Goal: Information Seeking & Learning: Learn about a topic

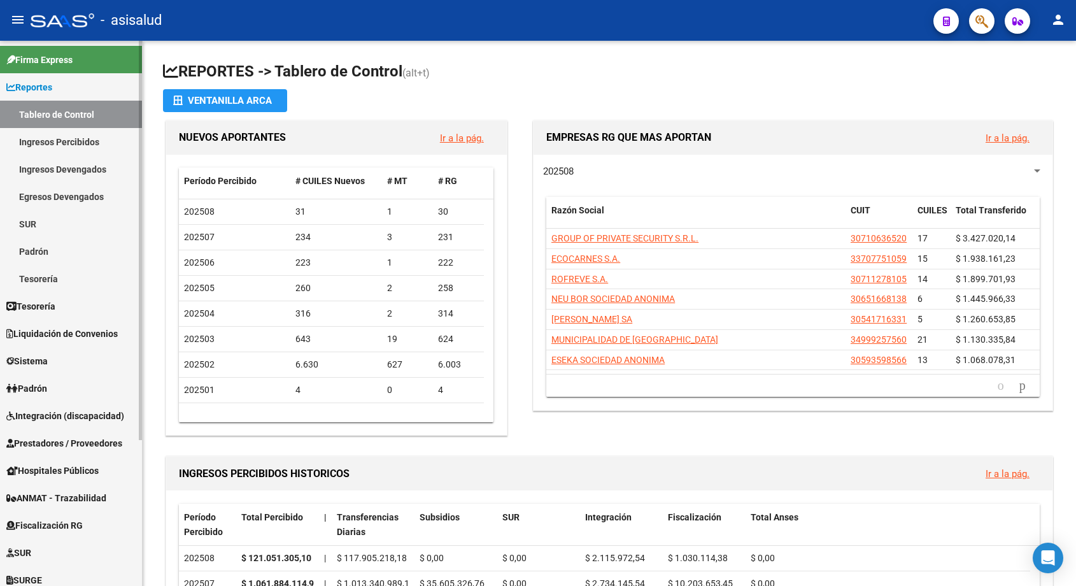
click at [65, 140] on link "Ingresos Percibidos" at bounding box center [71, 141] width 142 height 27
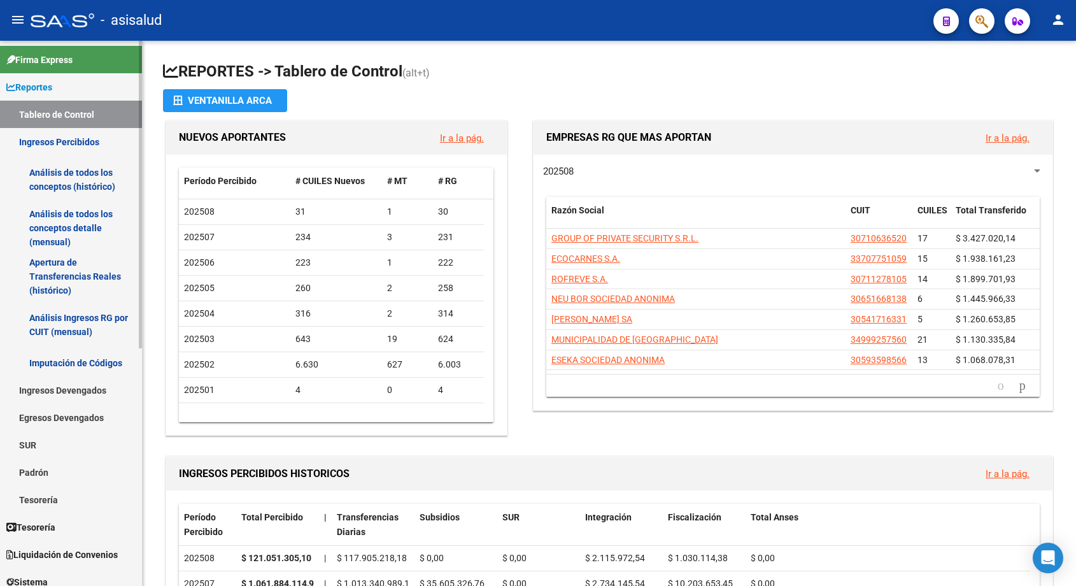
click at [67, 174] on link "Análisis de todos los conceptos (histórico)" at bounding box center [71, 179] width 142 height 48
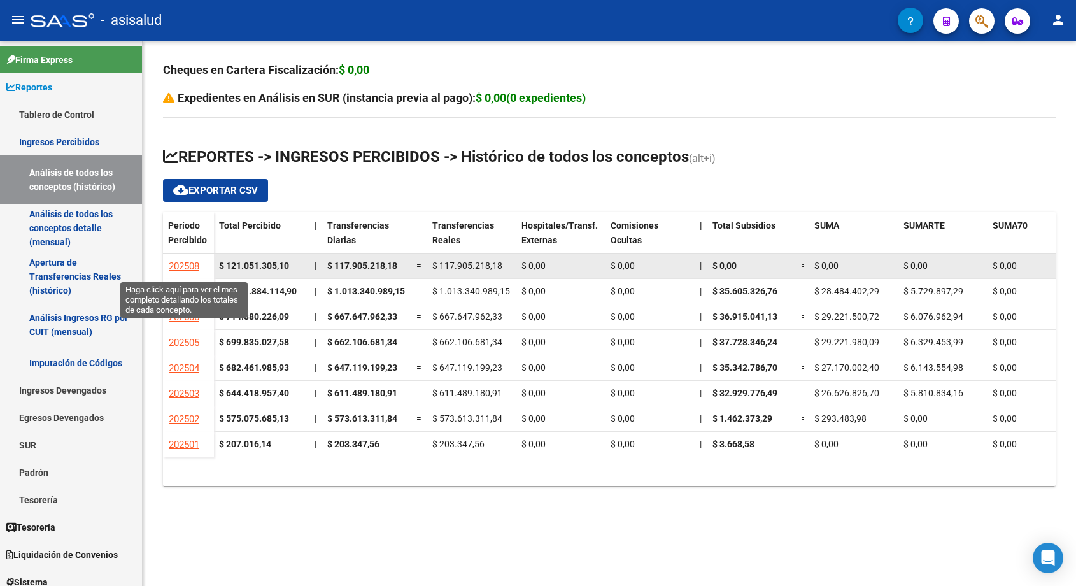
click at [177, 267] on span "202508" at bounding box center [184, 265] width 31 height 11
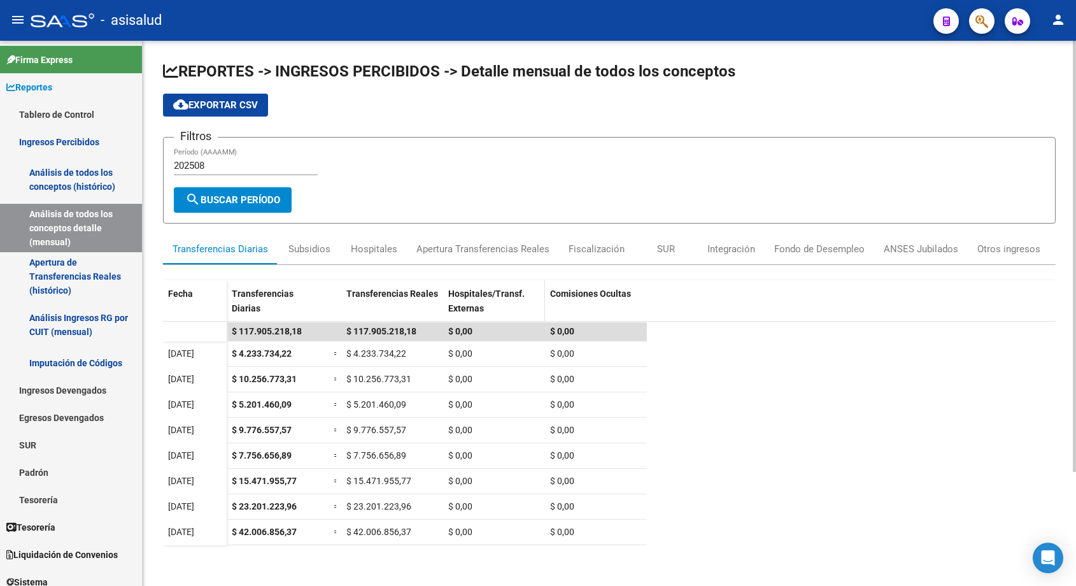
scroll to position [127, 0]
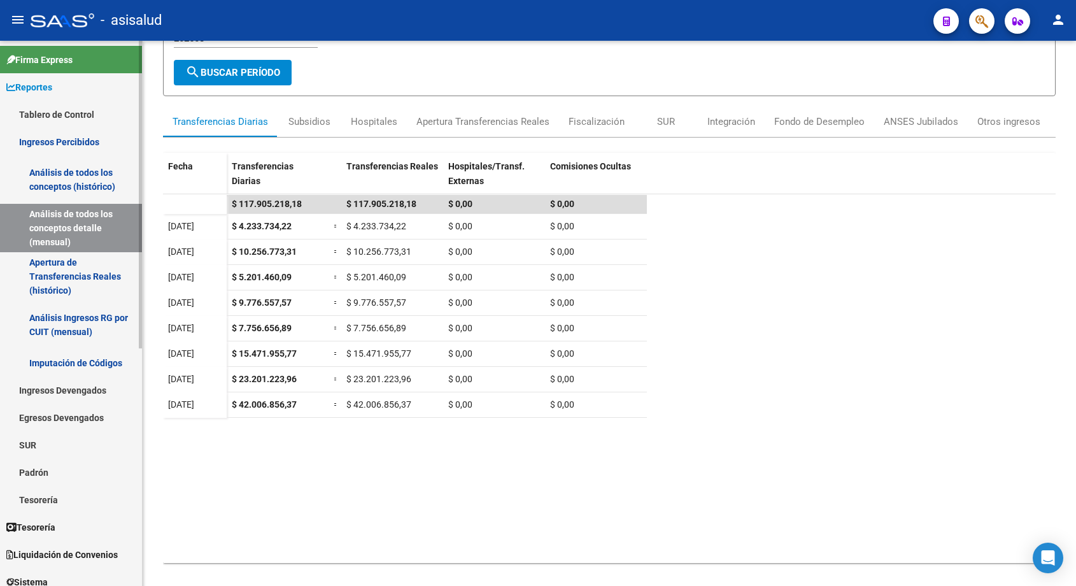
click at [76, 145] on link "Ingresos Percibidos" at bounding box center [71, 141] width 142 height 27
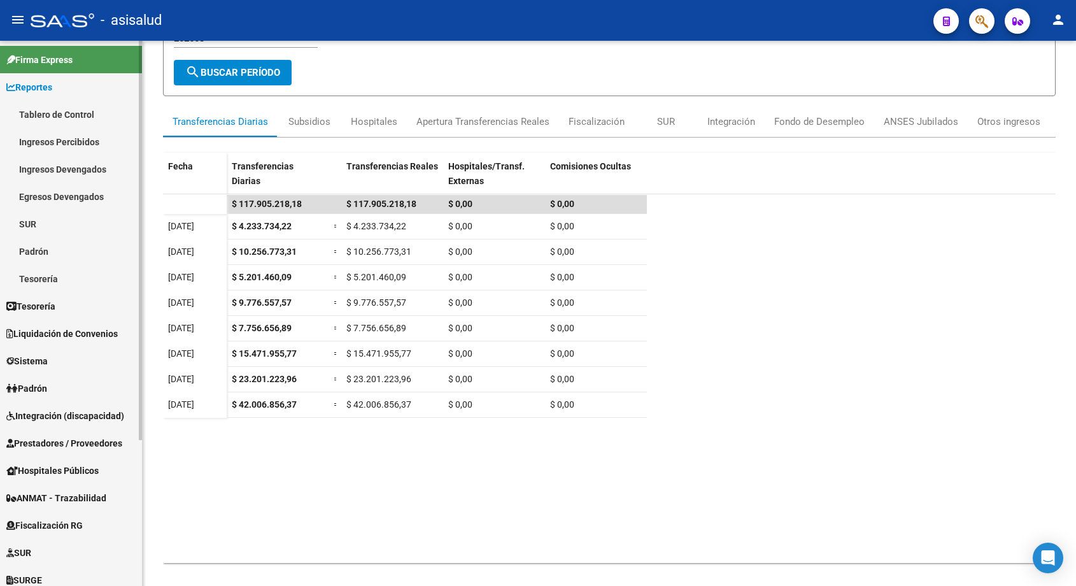
click at [81, 143] on link "Ingresos Percibidos" at bounding box center [71, 141] width 142 height 27
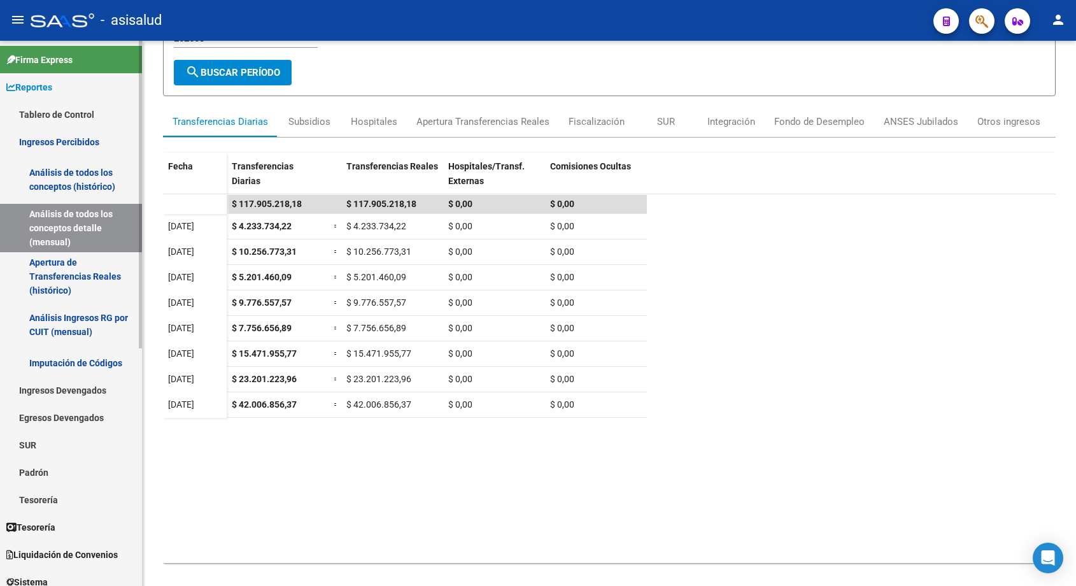
click at [62, 171] on link "Análisis de todos los conceptos (histórico)" at bounding box center [71, 179] width 142 height 48
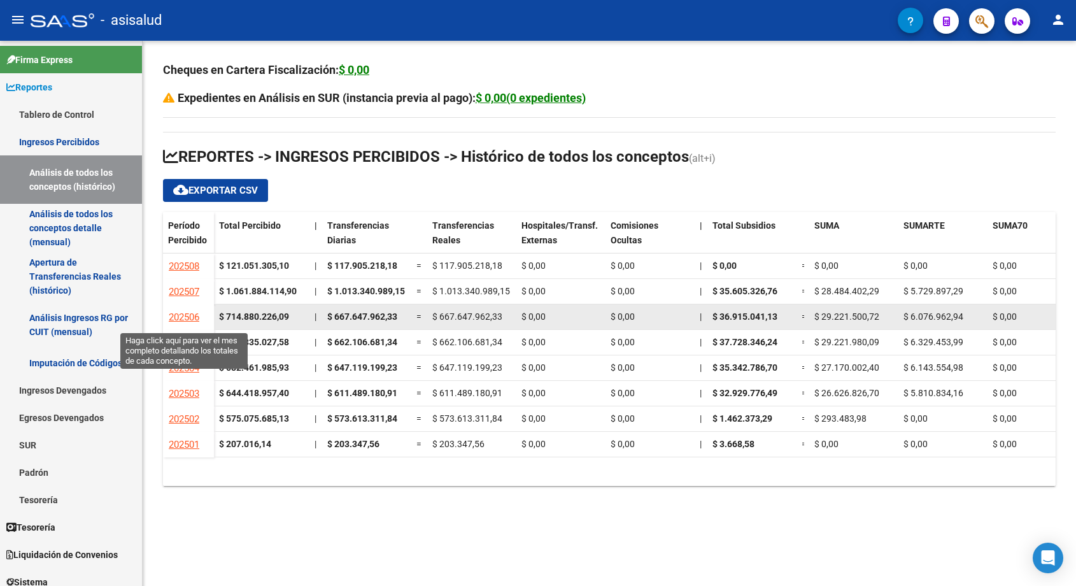
click at [185, 316] on span "202506" at bounding box center [184, 316] width 31 height 11
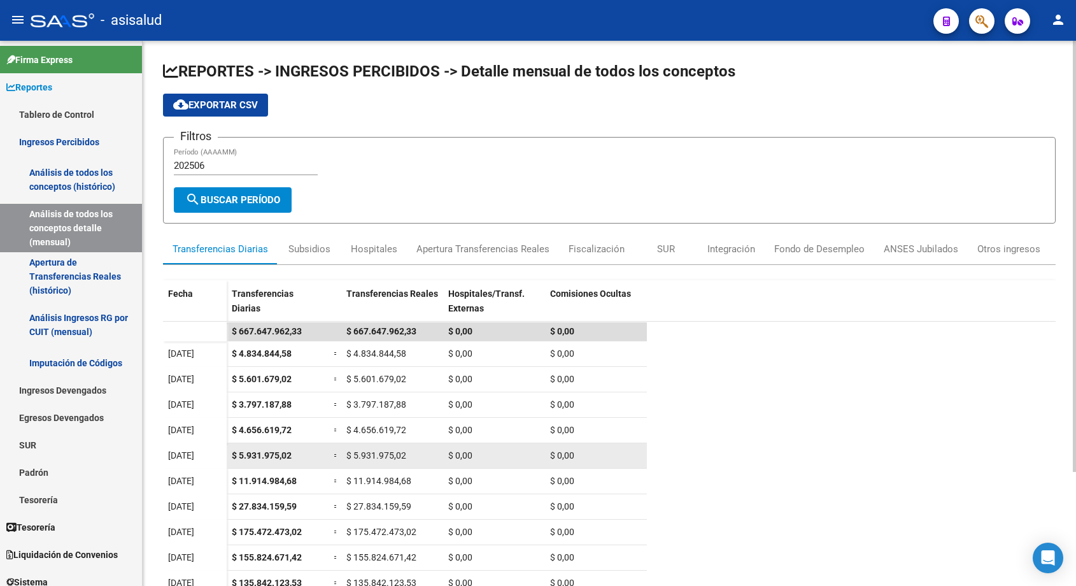
scroll to position [144, 0]
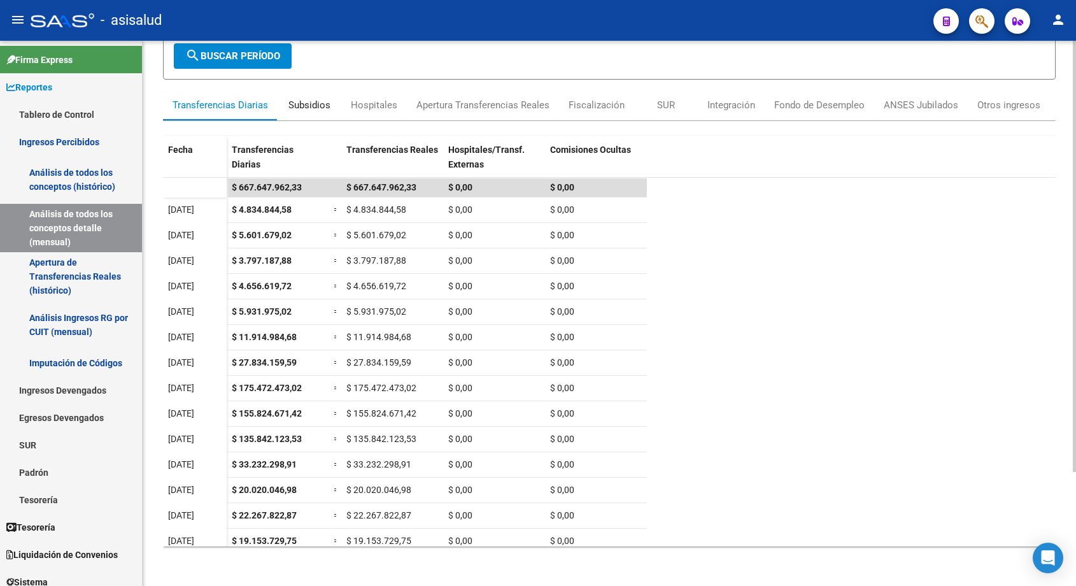
click at [322, 106] on div "Subsidios" at bounding box center [309, 105] width 42 height 14
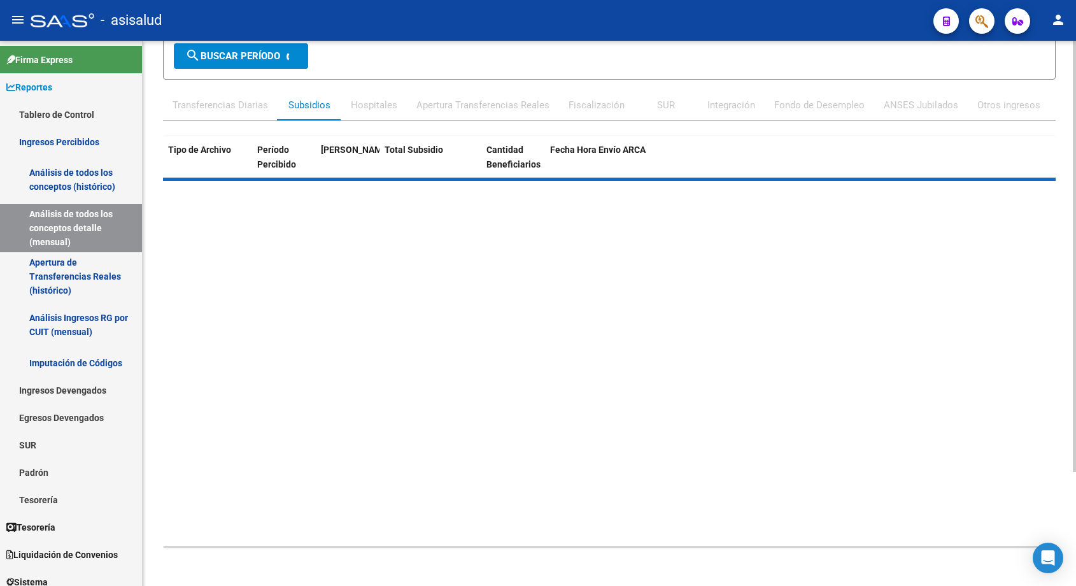
scroll to position [0, 0]
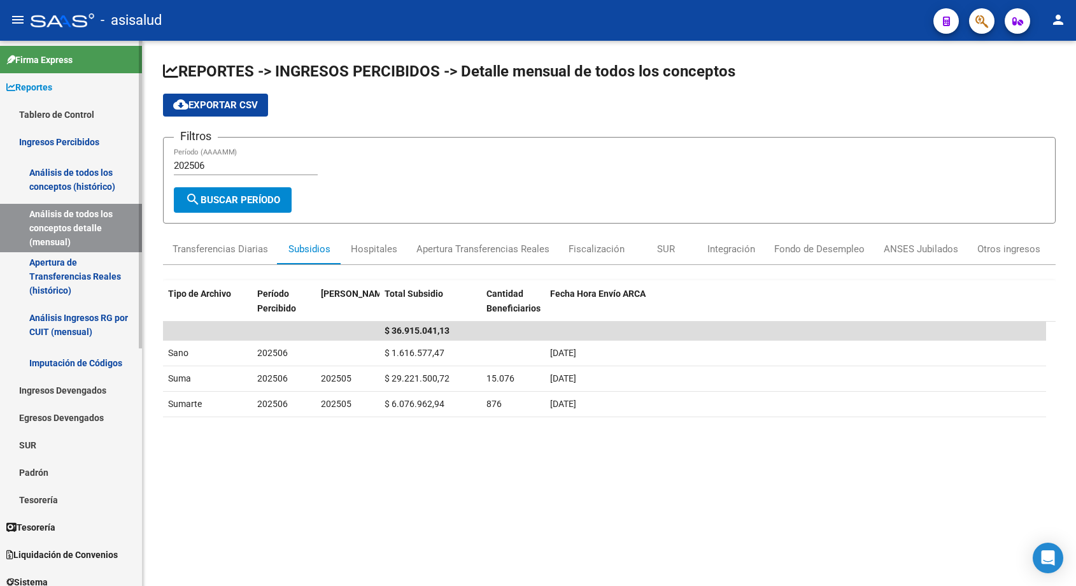
click at [51, 136] on link "Ingresos Percibidos" at bounding box center [71, 141] width 142 height 27
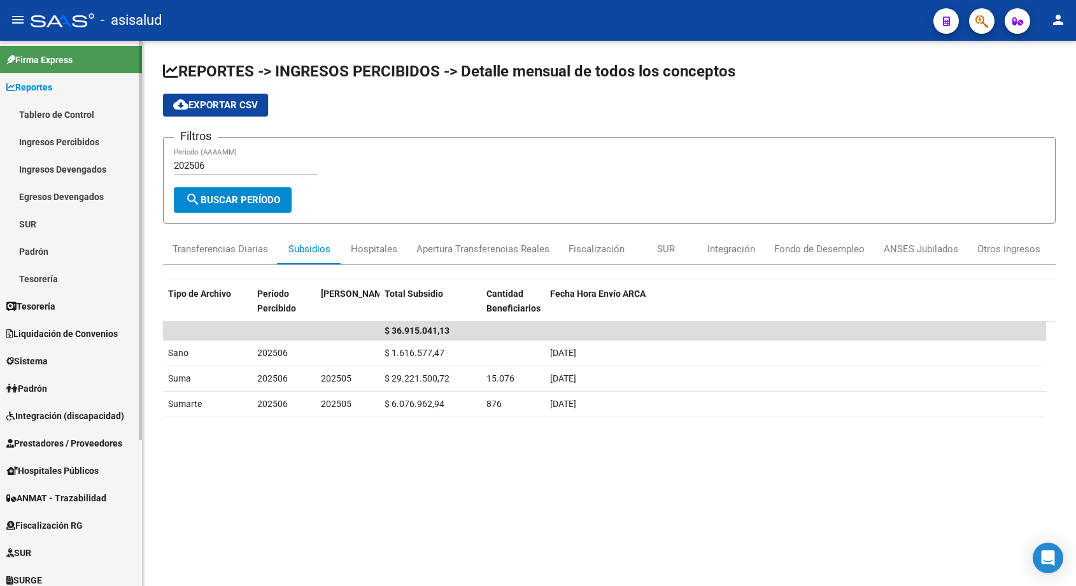
click at [60, 115] on link "Tablero de Control" at bounding box center [71, 114] width 142 height 27
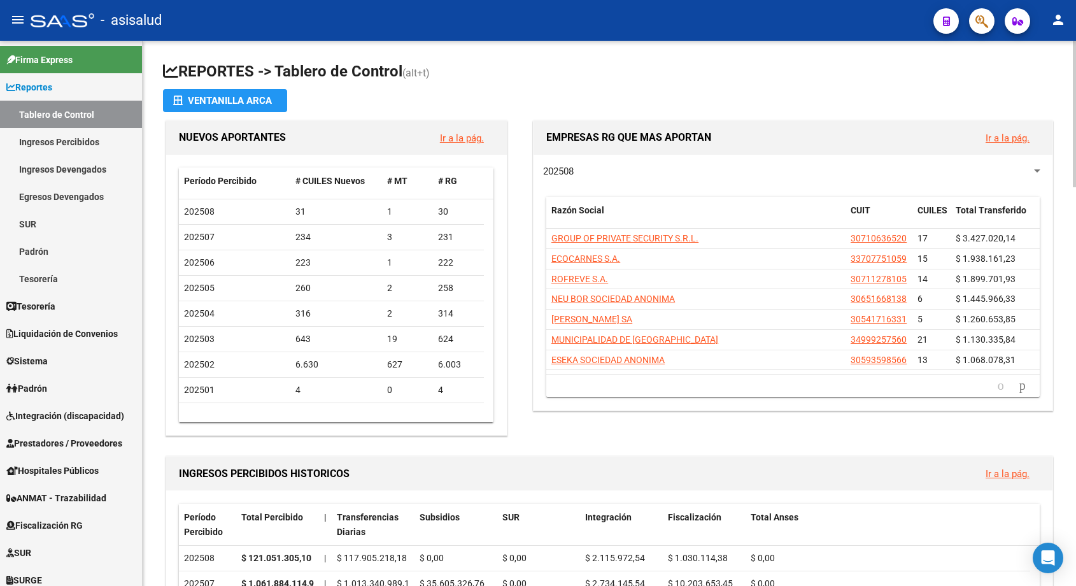
scroll to position [191, 0]
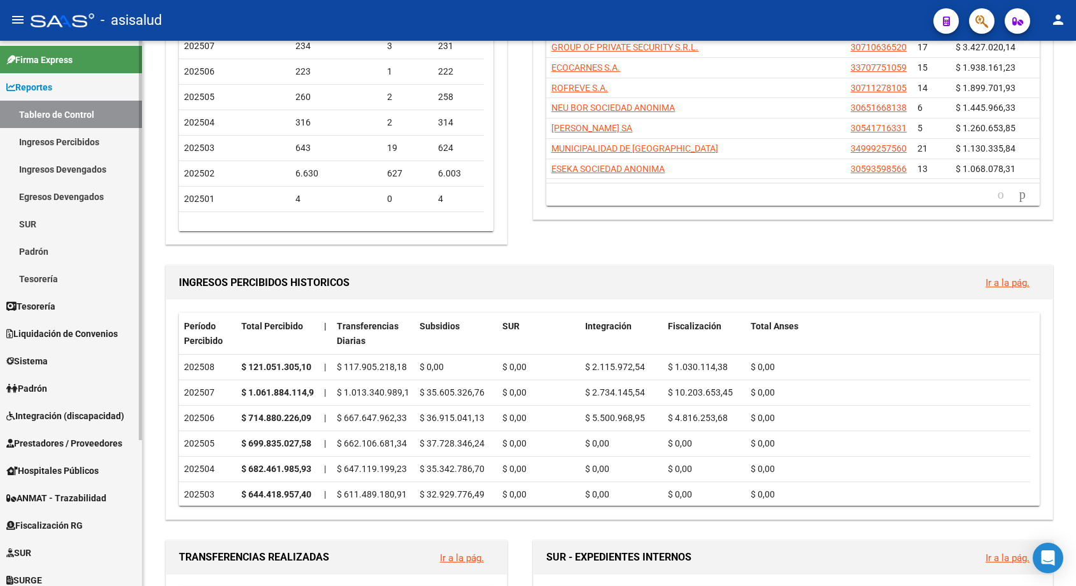
click at [79, 143] on link "Ingresos Percibidos" at bounding box center [71, 141] width 142 height 27
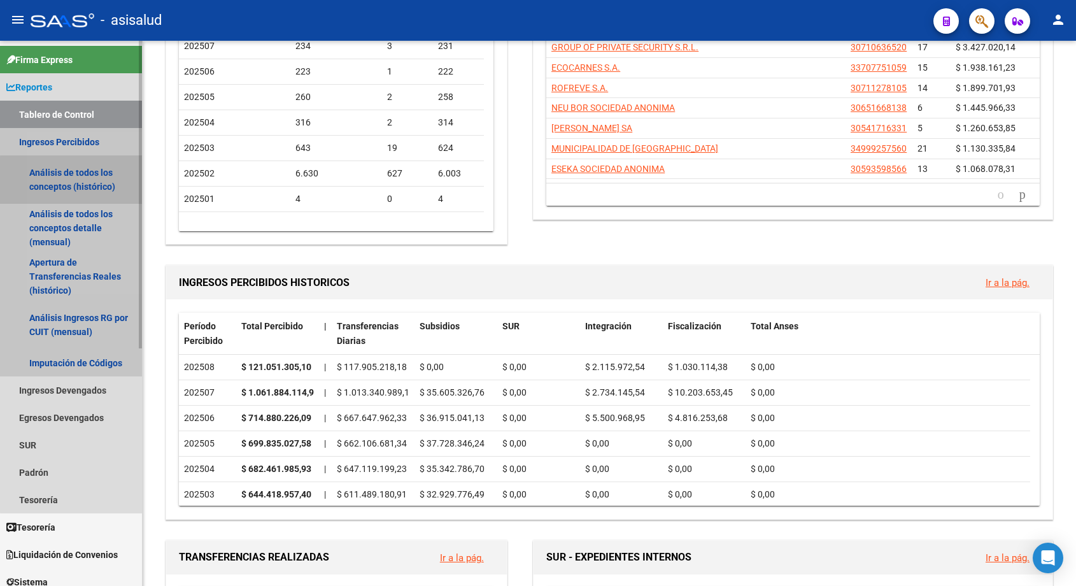
click at [75, 180] on link "Análisis de todos los conceptos (histórico)" at bounding box center [71, 179] width 142 height 48
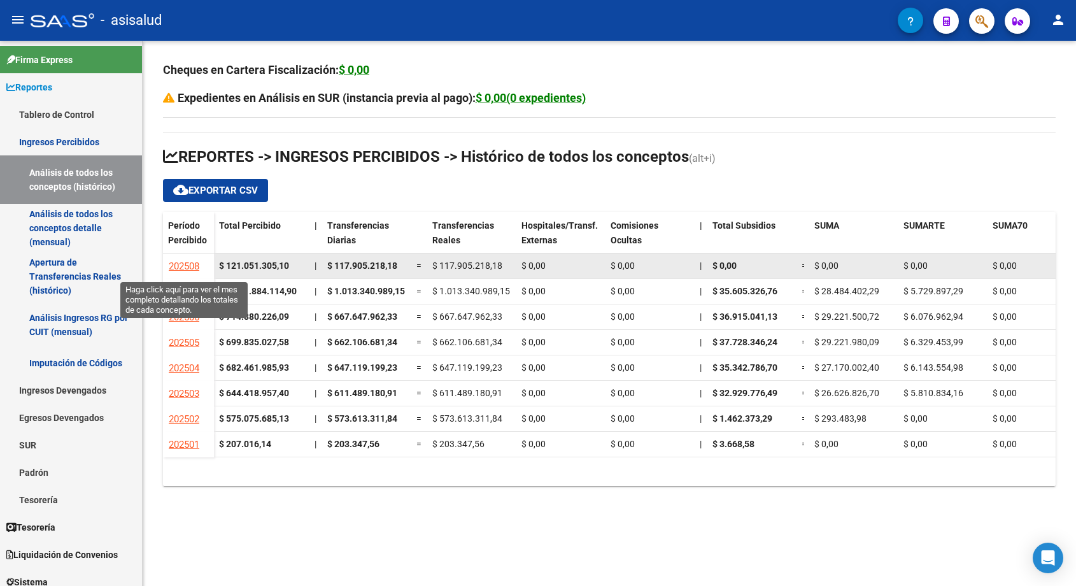
click at [174, 264] on span "202508" at bounding box center [184, 265] width 31 height 11
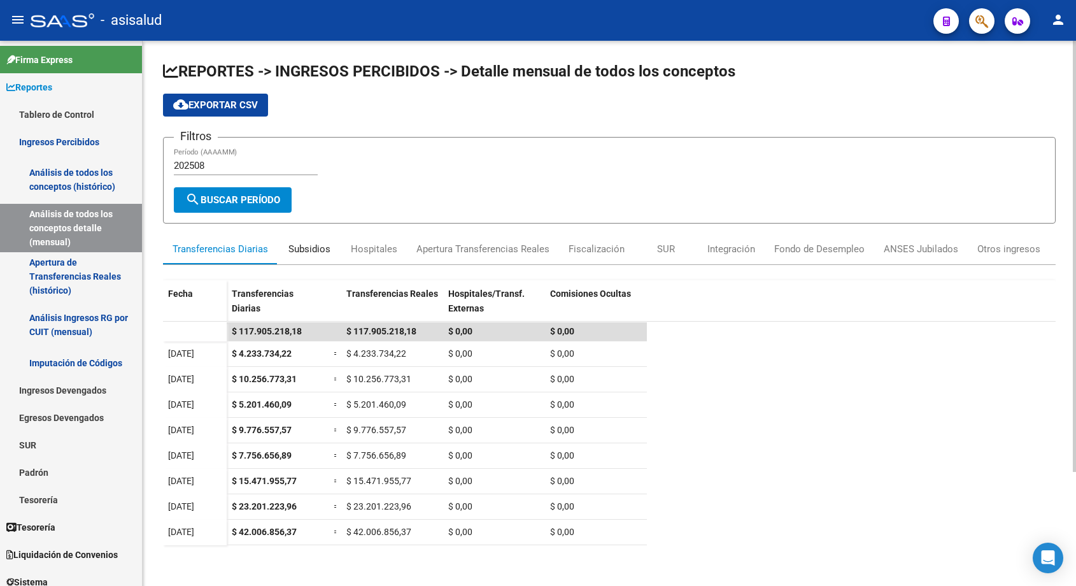
click at [306, 245] on div "Subsidios" at bounding box center [309, 249] width 42 height 14
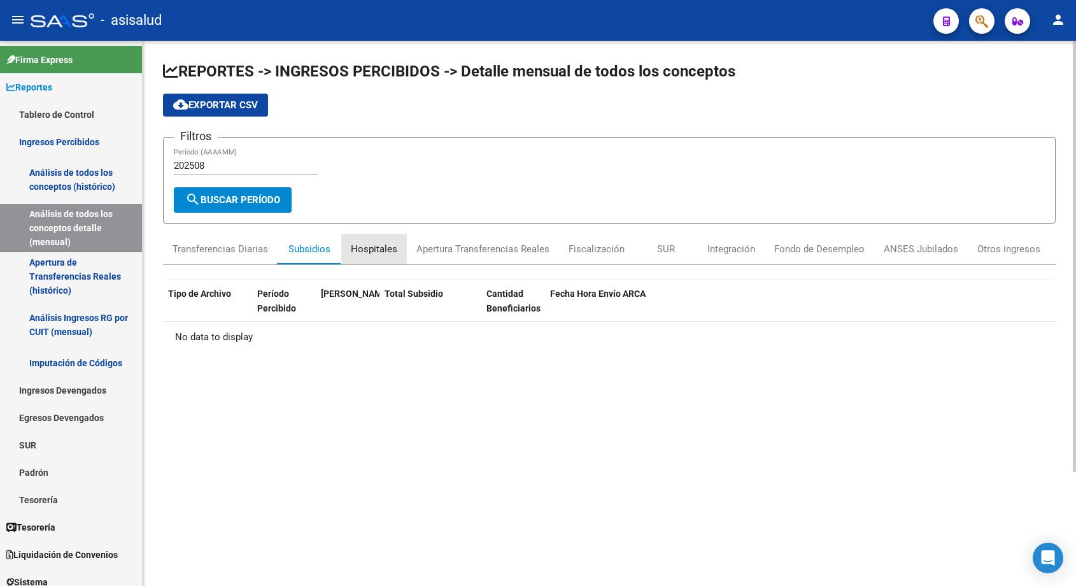
click at [371, 243] on div "Hospitales" at bounding box center [374, 249] width 46 height 14
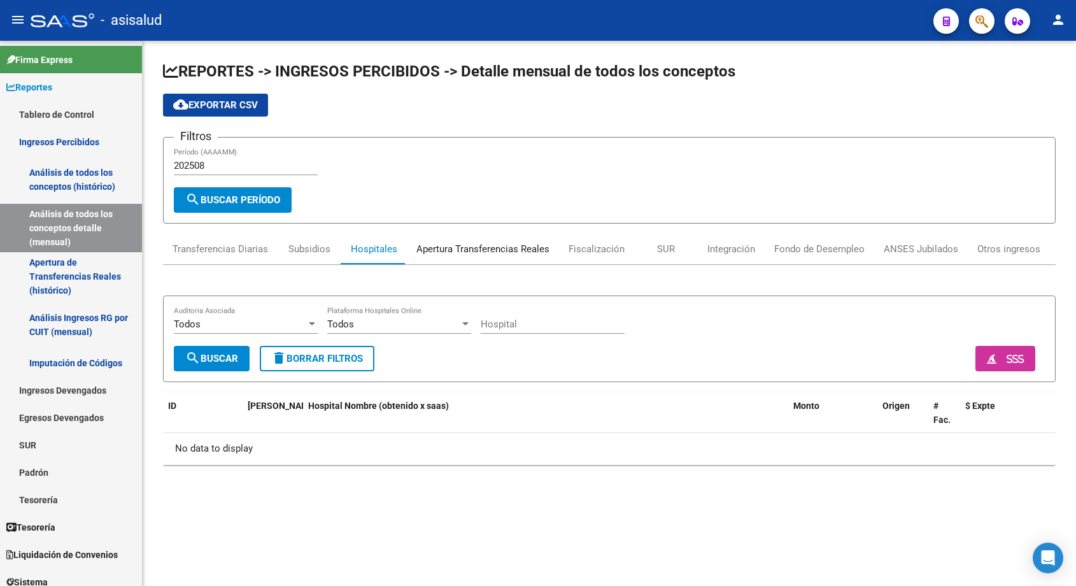
click at [450, 246] on div "Apertura Transferencias Reales" at bounding box center [482, 249] width 133 height 14
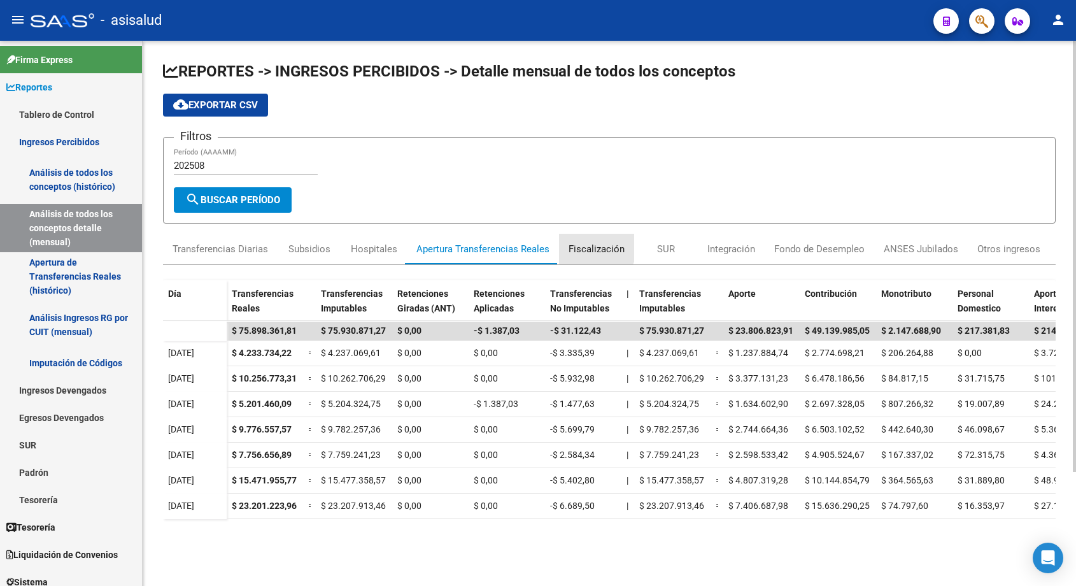
click at [583, 245] on div "Fiscalización" at bounding box center [597, 249] width 56 height 14
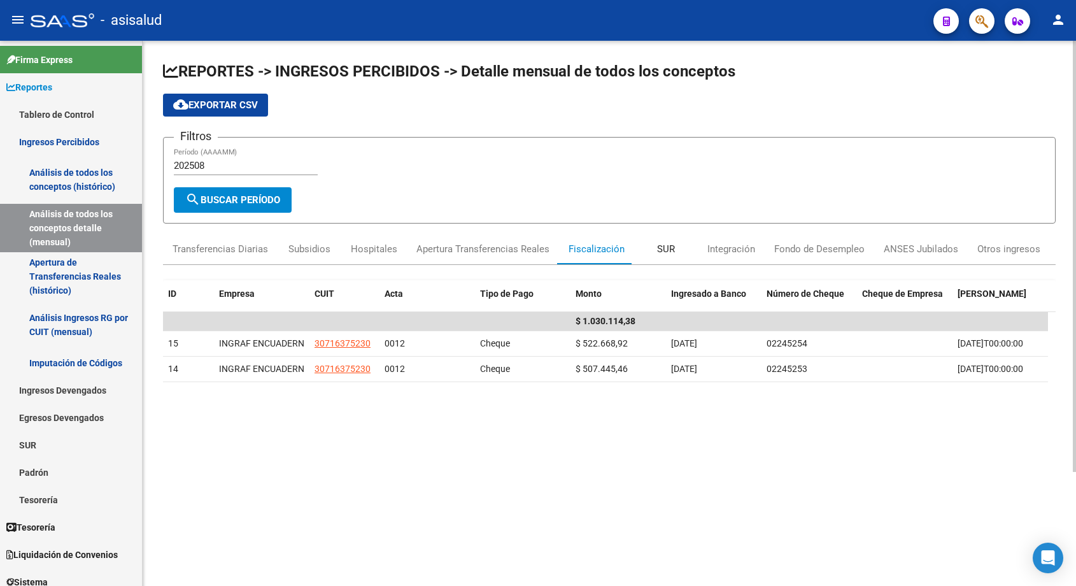
click at [666, 248] on div "SUR" at bounding box center [666, 249] width 18 height 14
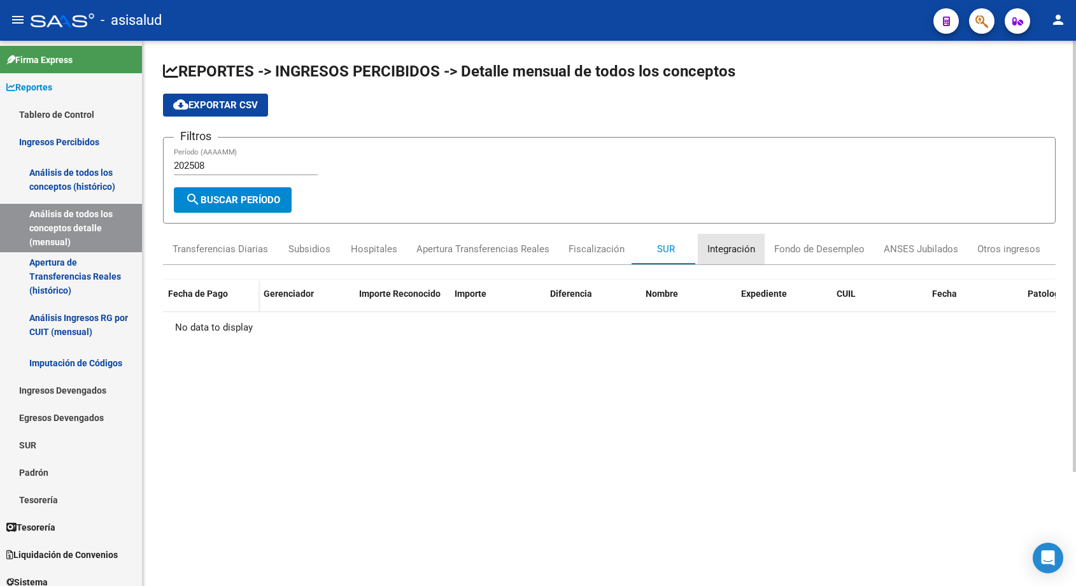
click at [742, 251] on div "Integración" at bounding box center [731, 249] width 48 height 14
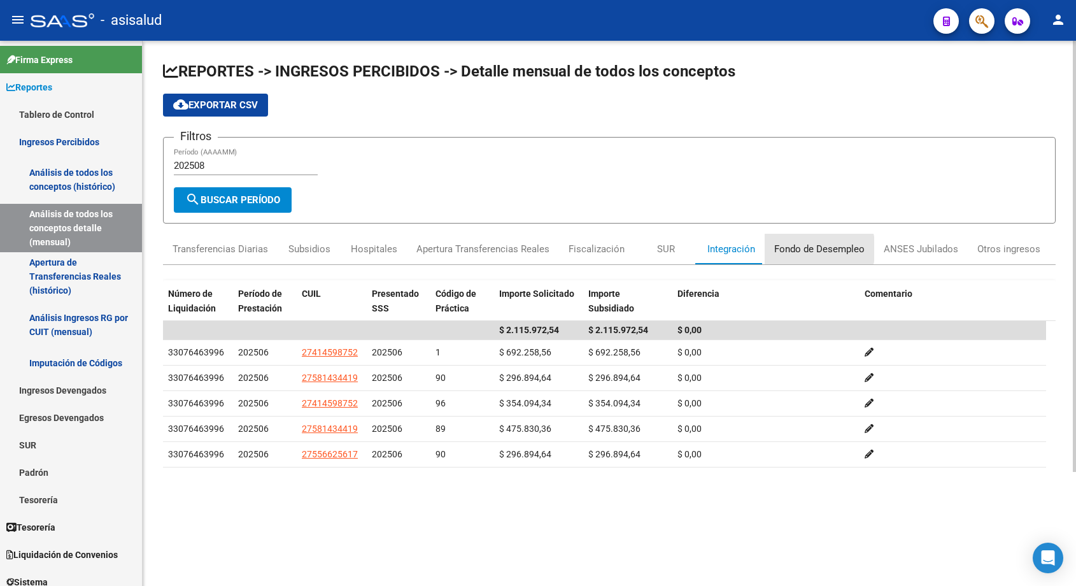
click at [809, 248] on div "Fondo de Desempleo" at bounding box center [819, 249] width 90 height 14
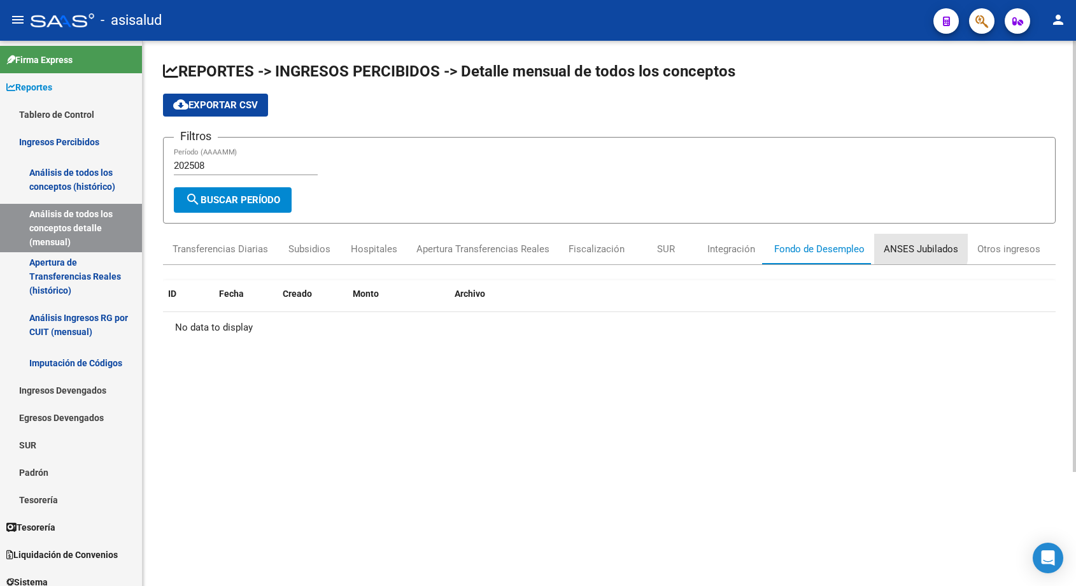
click at [889, 246] on div "ANSES Jubilados" at bounding box center [921, 249] width 74 height 14
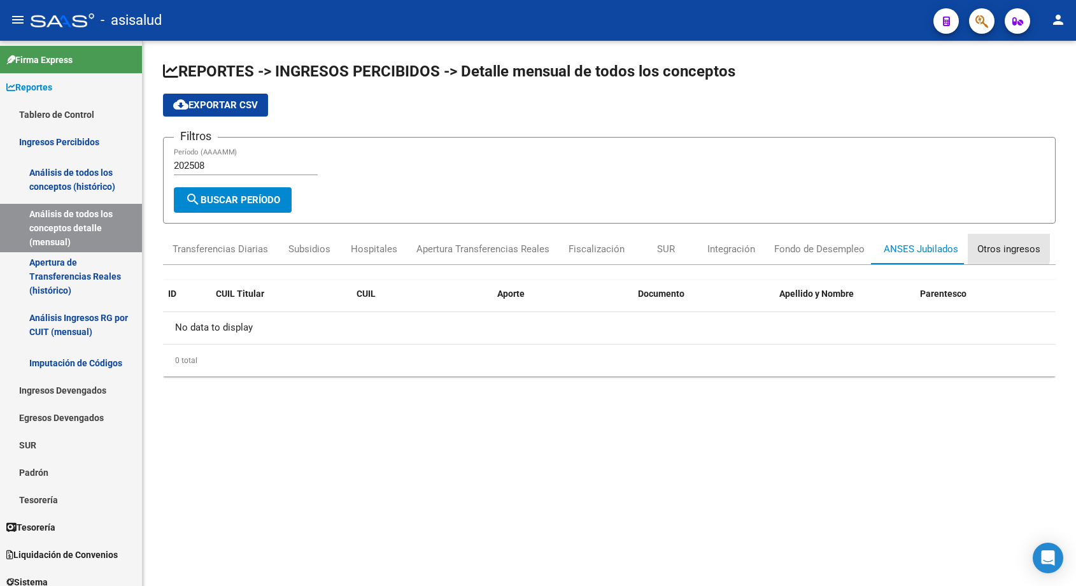
click at [981, 243] on div "Otros ingresos" at bounding box center [1008, 249] width 63 height 14
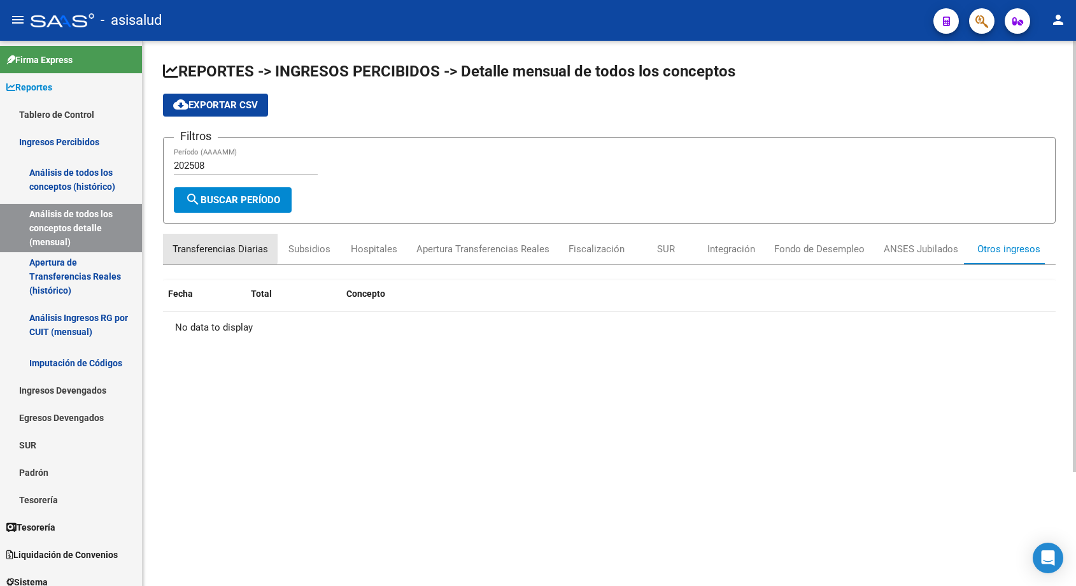
click at [220, 247] on div "Transferencias Diarias" at bounding box center [221, 249] width 96 height 14
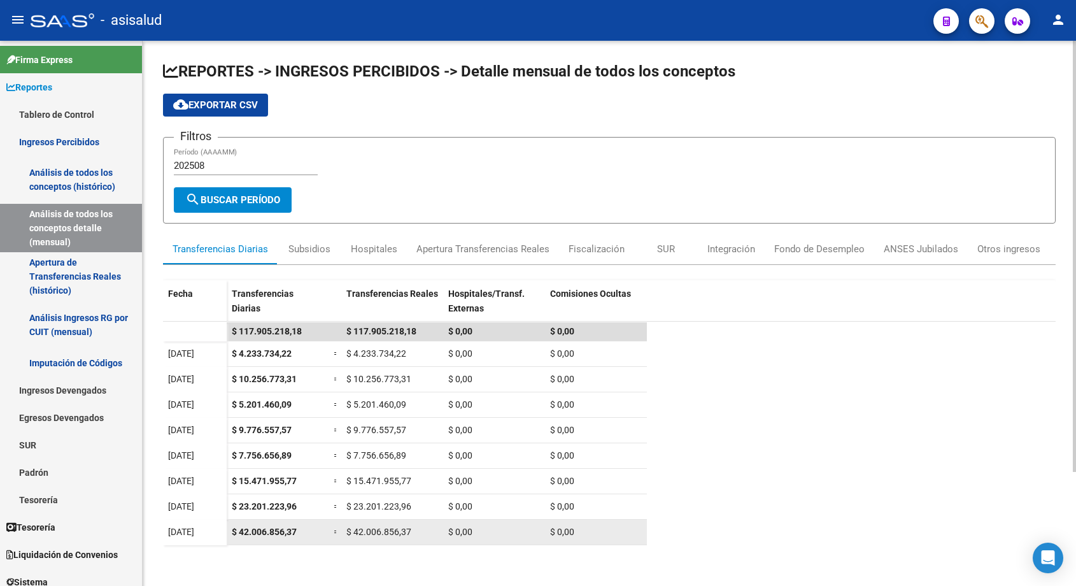
scroll to position [64, 0]
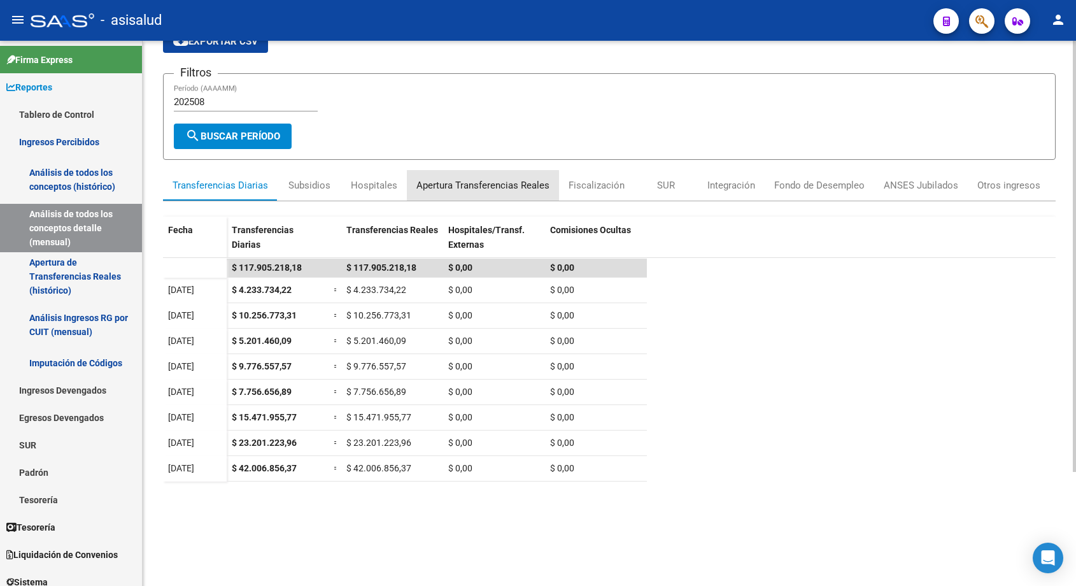
click at [460, 185] on div "Apertura Transferencias Reales" at bounding box center [482, 185] width 133 height 14
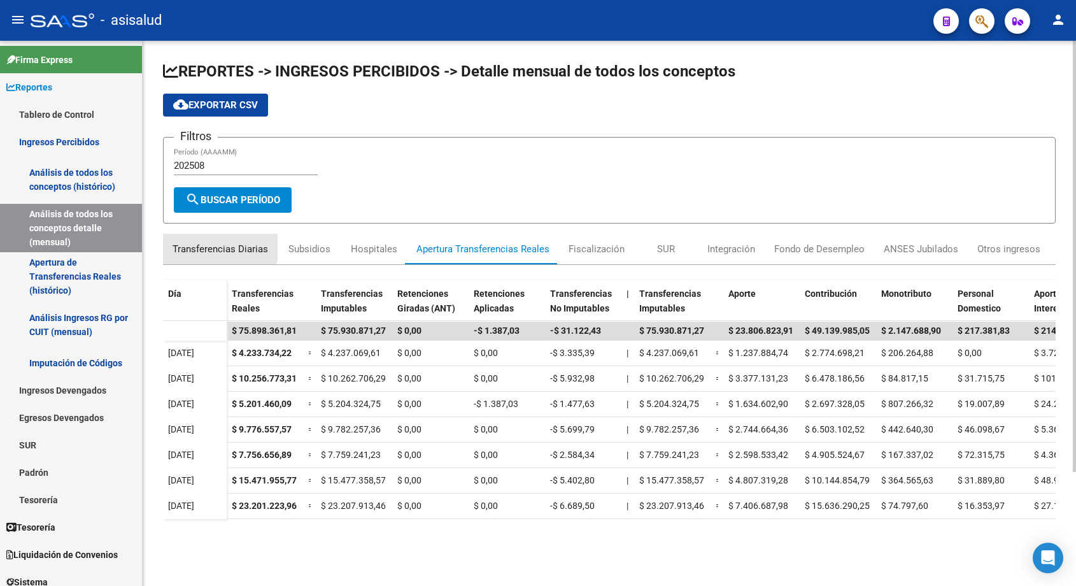
click at [195, 244] on div "Transferencias Diarias" at bounding box center [221, 249] width 96 height 14
